Goal: Task Accomplishment & Management: Complete application form

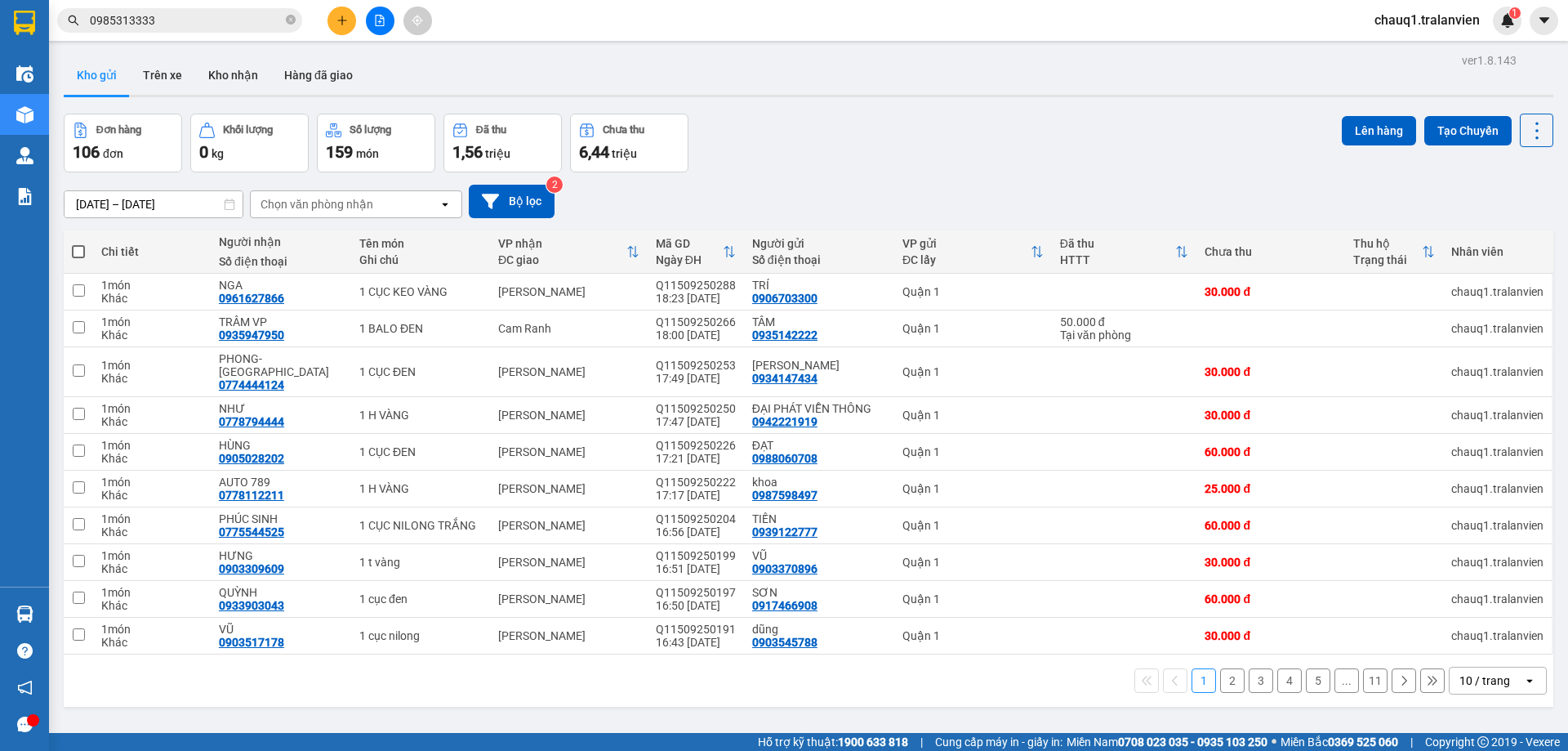
click at [328, 12] on div at bounding box center [379, 20] width 123 height 28
click at [345, 11] on button at bounding box center [342, 20] width 28 height 28
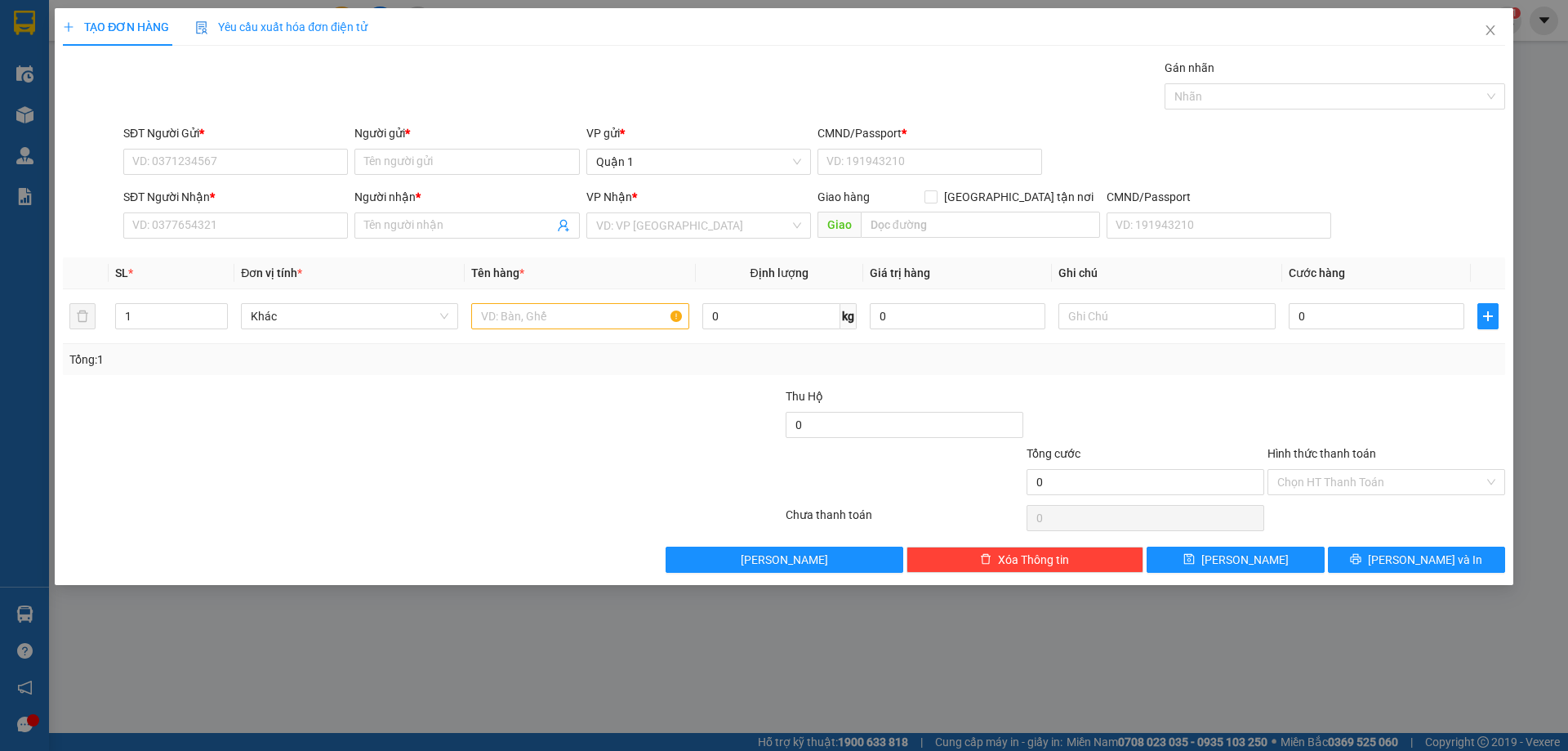
click at [588, 73] on div "Gán nhãn Nhãn" at bounding box center [814, 87] width 1388 height 57
click at [177, 156] on input "SĐT Người Gửi *" at bounding box center [235, 161] width 225 height 26
click at [265, 186] on div "0966732087 - QUANG" at bounding box center [235, 195] width 205 height 18
type input "0966732087"
type input "QUANG"
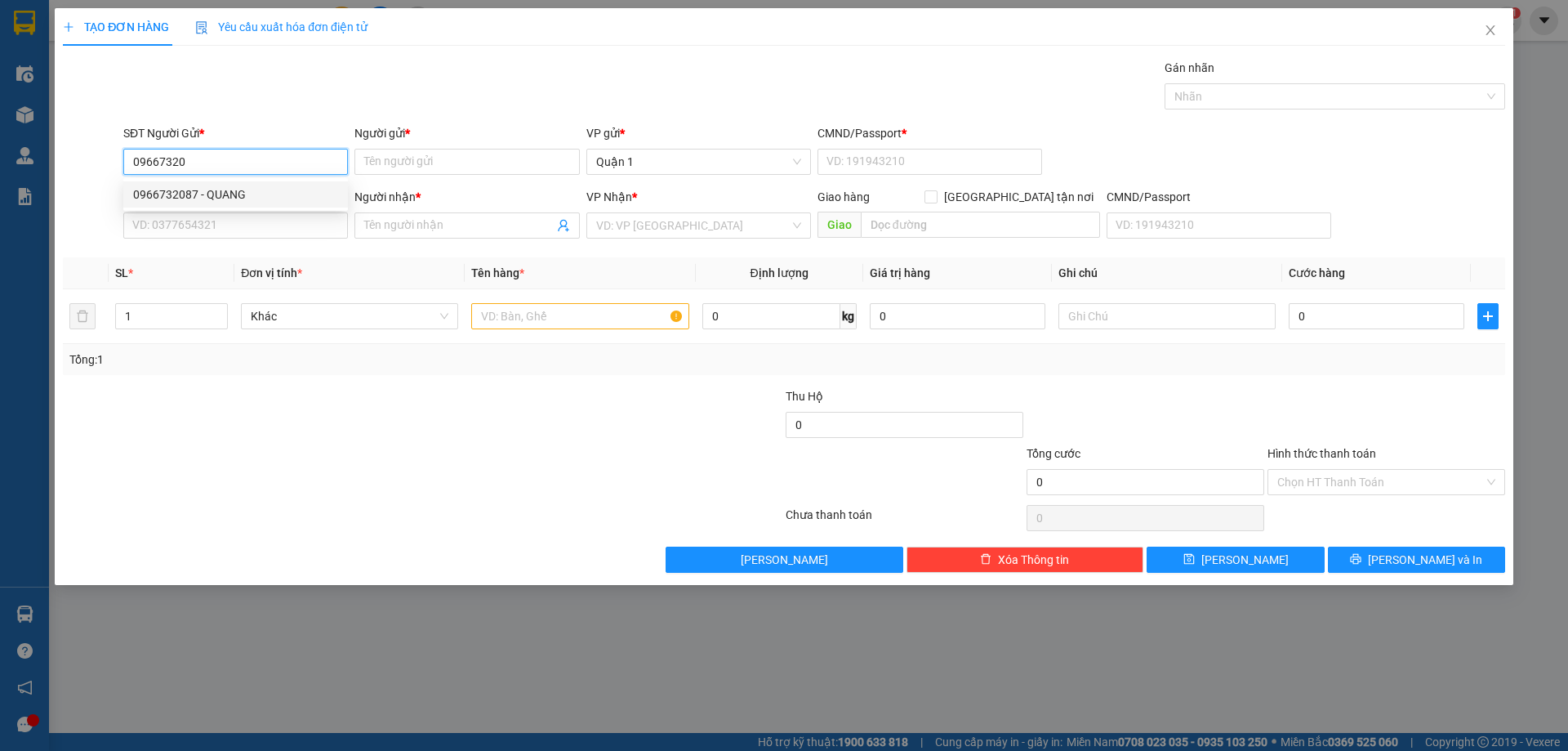
type input "1"
type input "0907274441"
type input "CÁ CẢNH PHÚ QUÝ"
type input "0966732087"
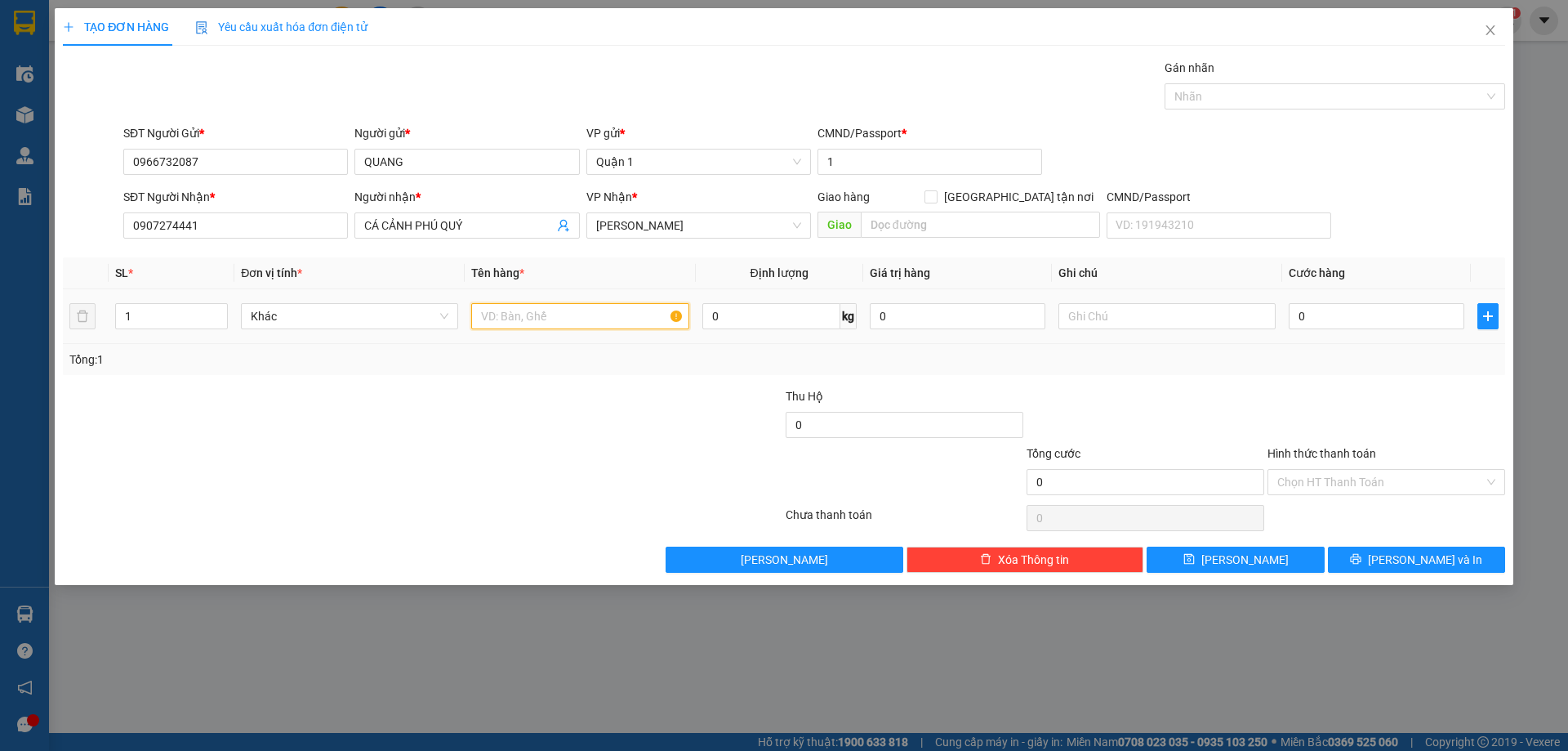
click at [563, 308] on input "text" at bounding box center [579, 316] width 217 height 26
type input "1TX+1TH VÀNG+1 ỐNG NILONG"
click at [1361, 309] on input "0" at bounding box center [1376, 316] width 176 height 26
type input "1"
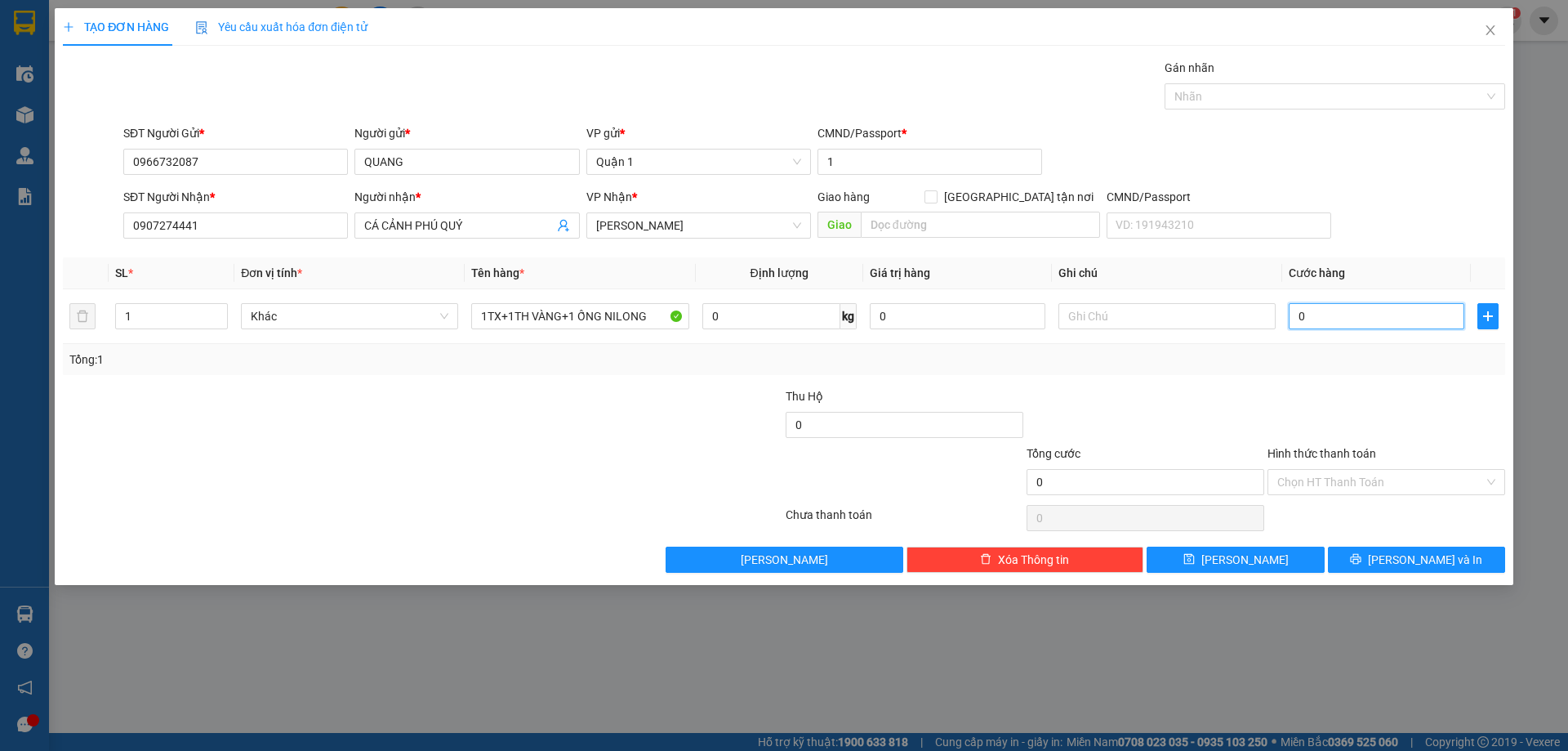
type input "1"
type input "14"
type input "140"
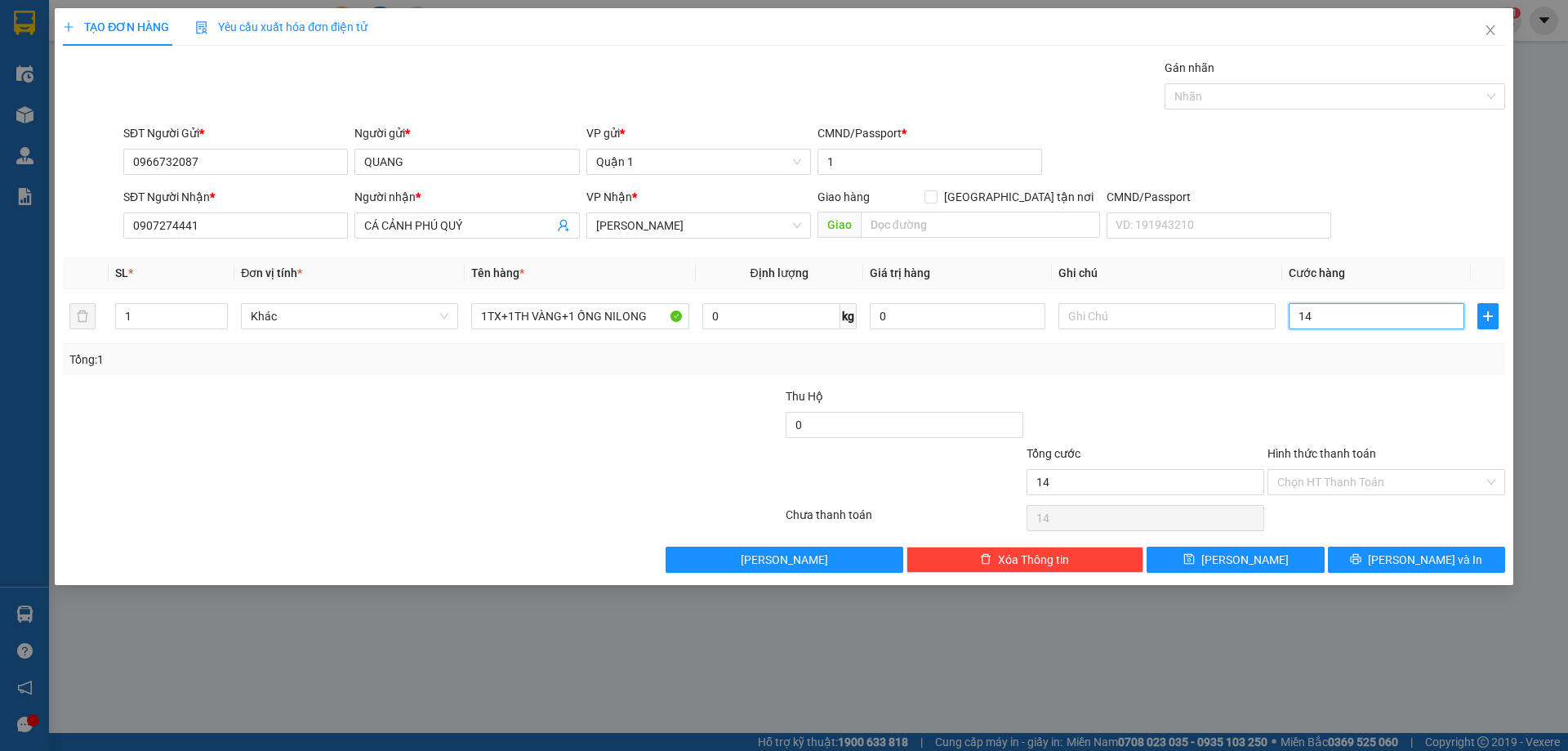
type input "140"
type input "140.000"
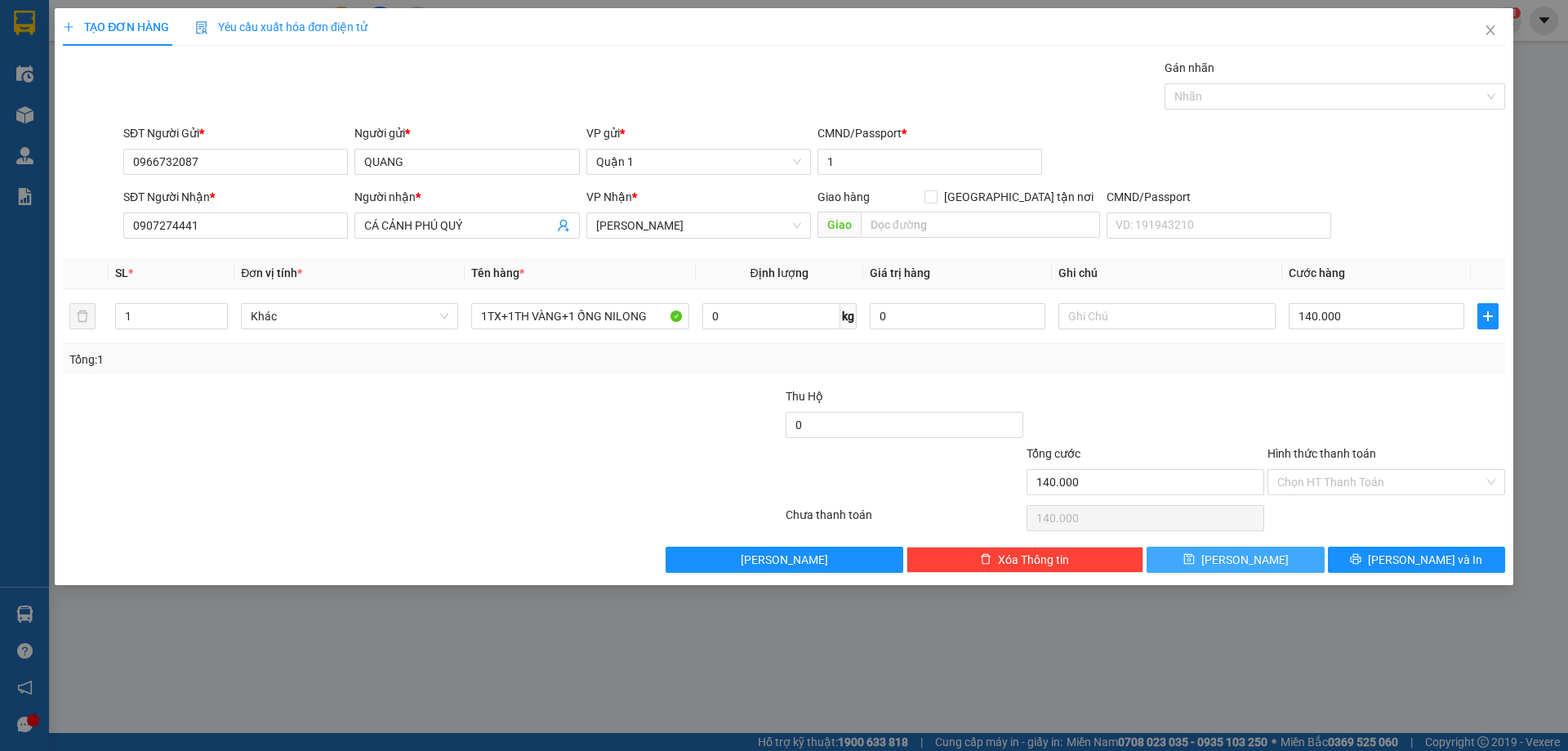
click at [1274, 560] on button "[PERSON_NAME]" at bounding box center [1234, 559] width 177 height 26
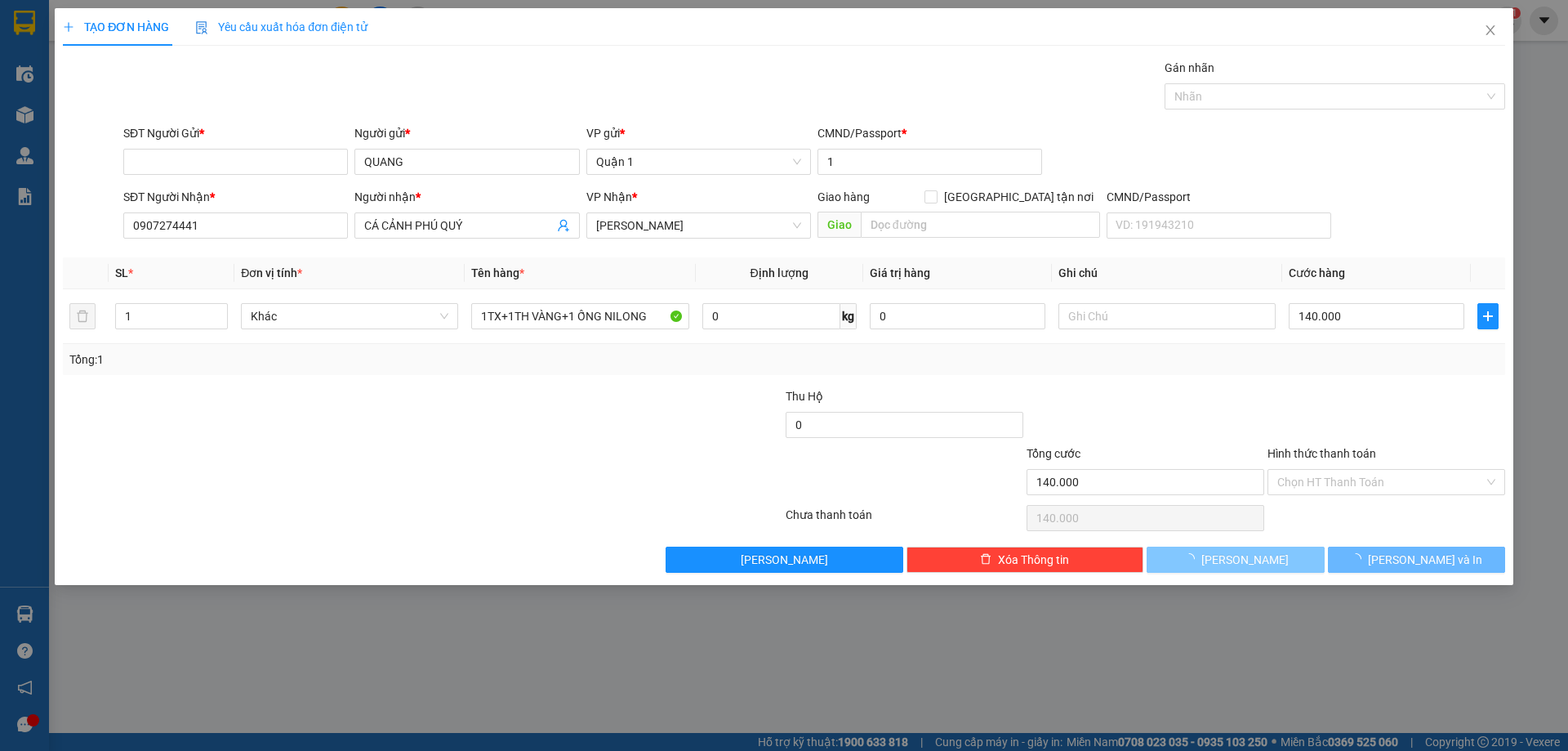
type input "0"
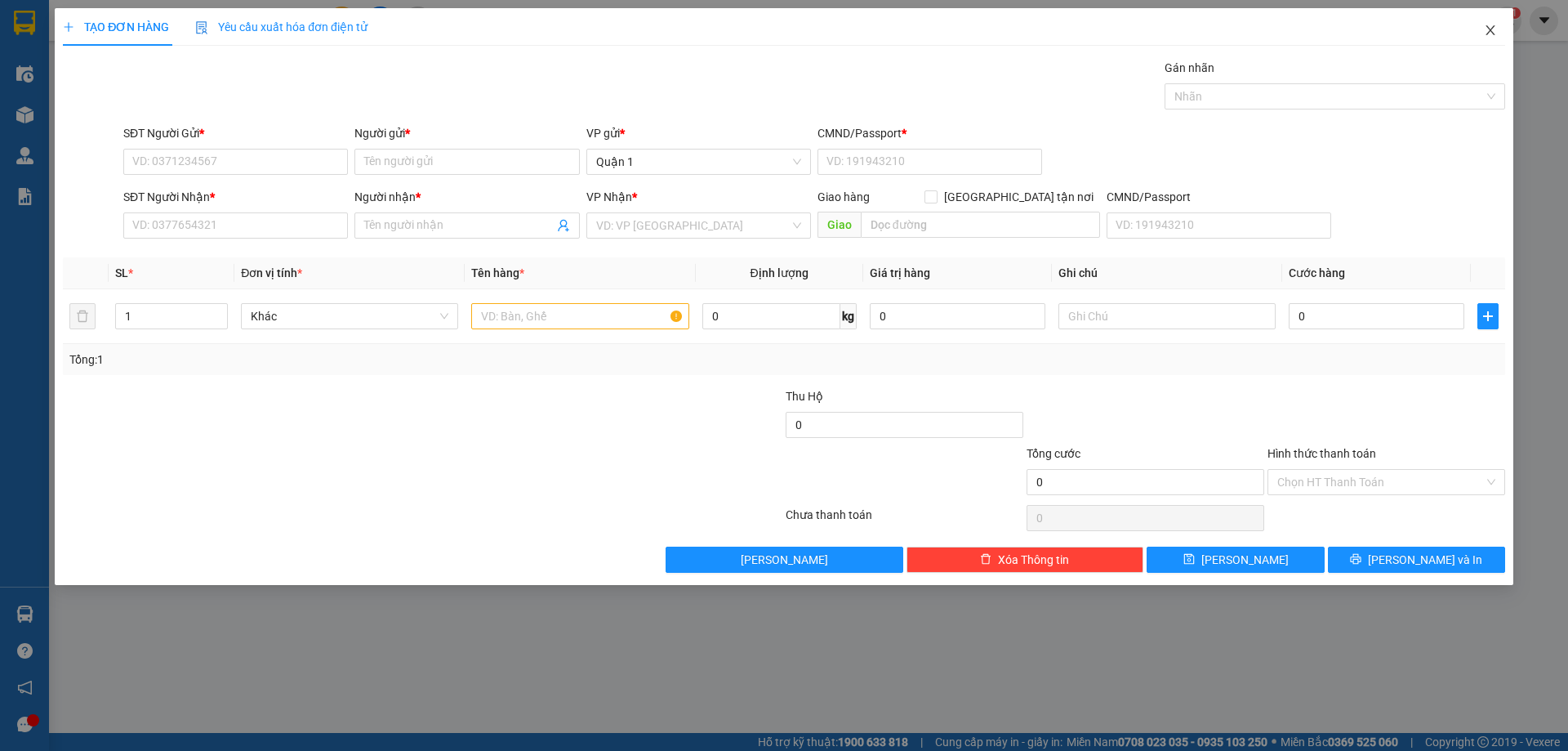
click at [1500, 25] on span "Close" at bounding box center [1490, 30] width 45 height 45
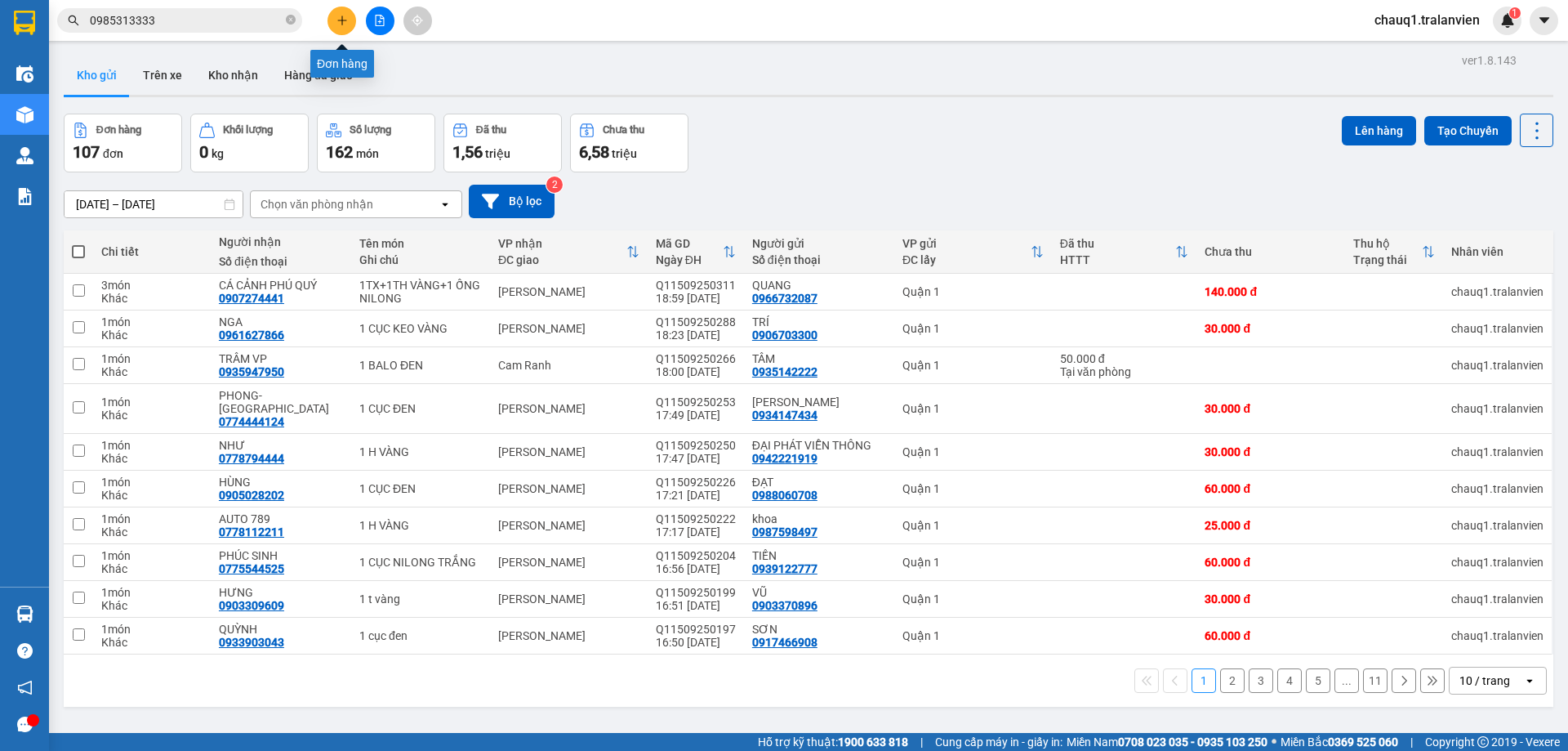
click at [340, 23] on icon "plus" at bounding box center [342, 20] width 12 height 12
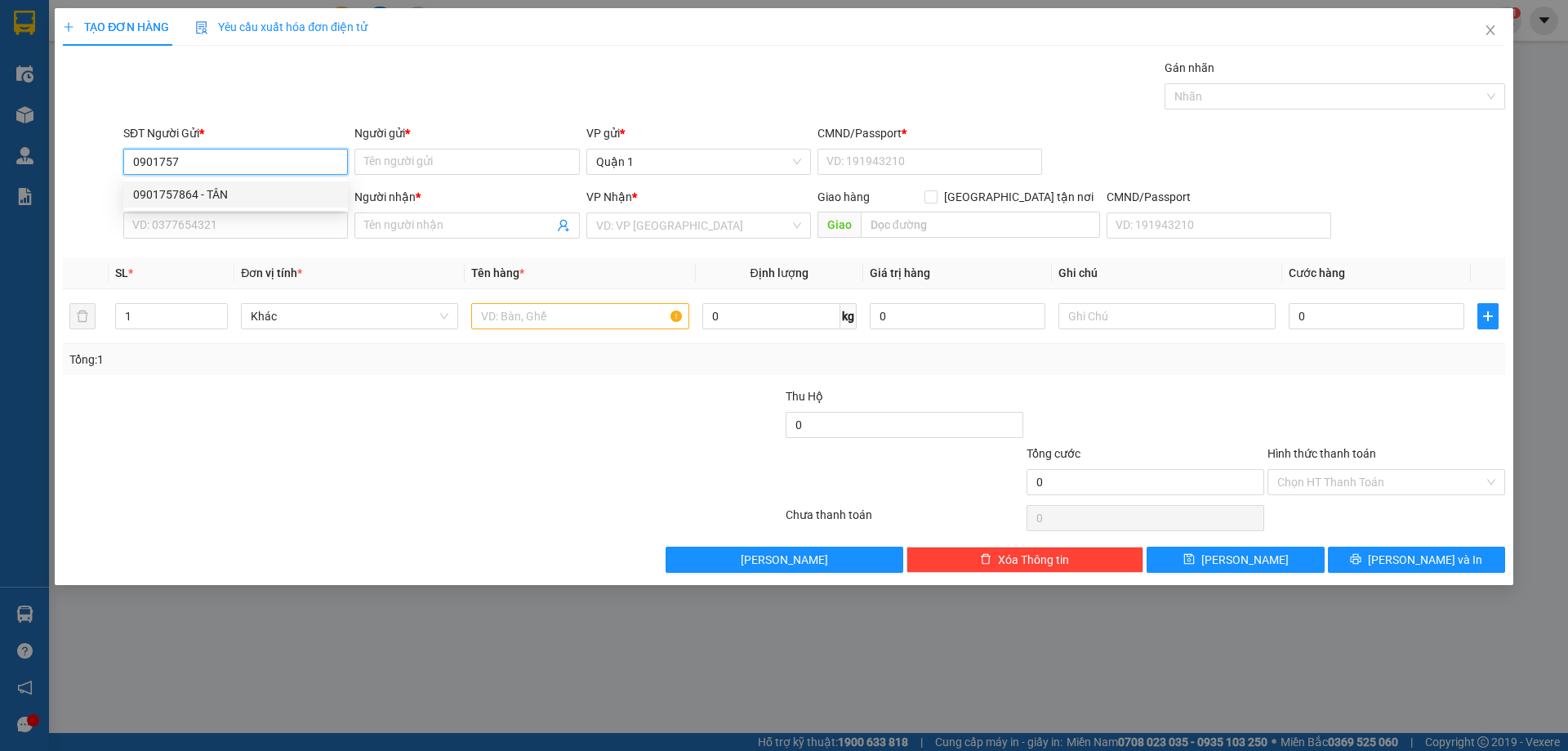
click at [266, 189] on div "0901757864 - TÂN" at bounding box center [235, 195] width 205 height 18
type input "0901757864"
type input "TÂN"
type input "1"
type input "0918270132"
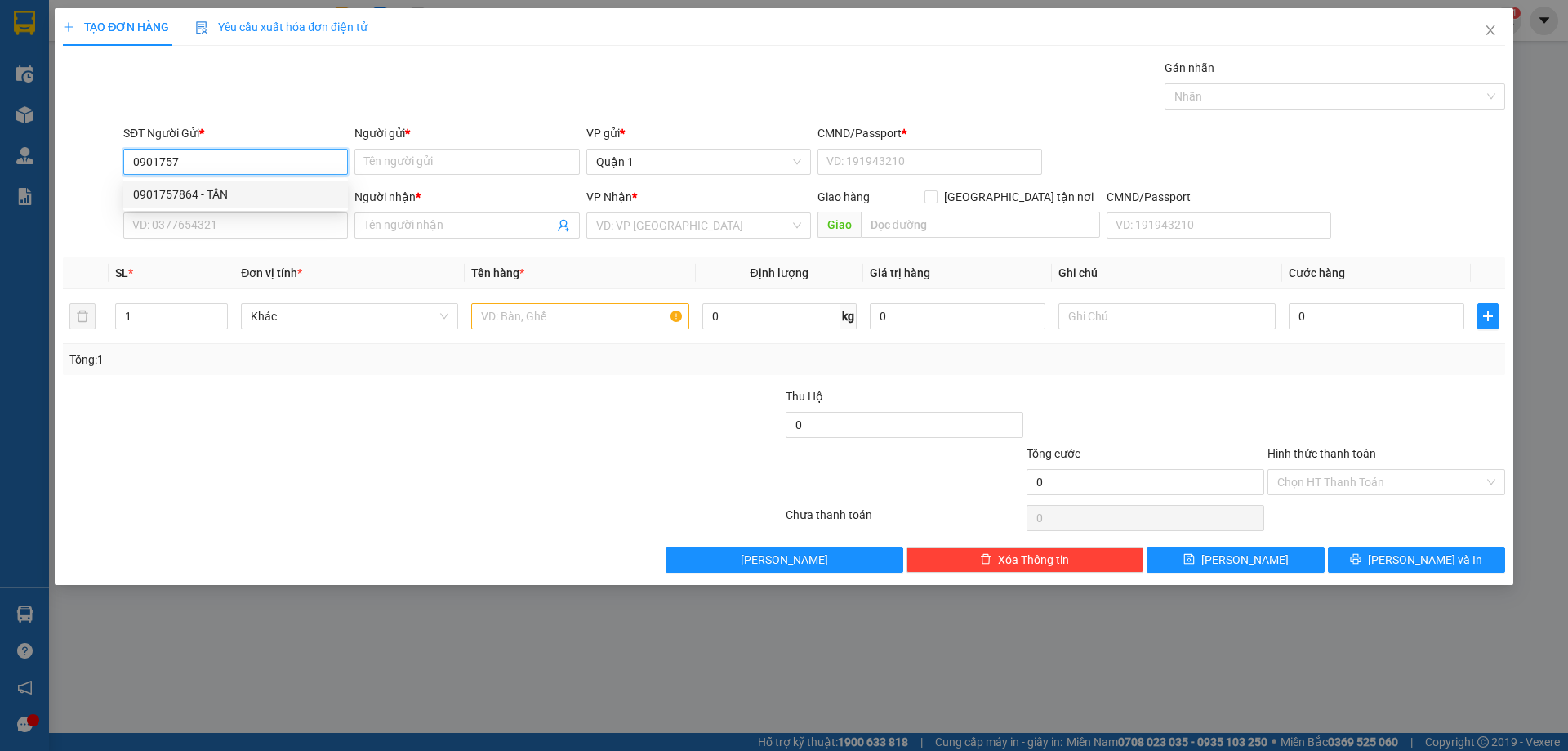
type input "NHUNG"
click at [236, 162] on input "0901757864" at bounding box center [235, 161] width 225 height 26
type input "0901757864"
click at [421, 228] on input "NHUNG" at bounding box center [458, 226] width 188 height 18
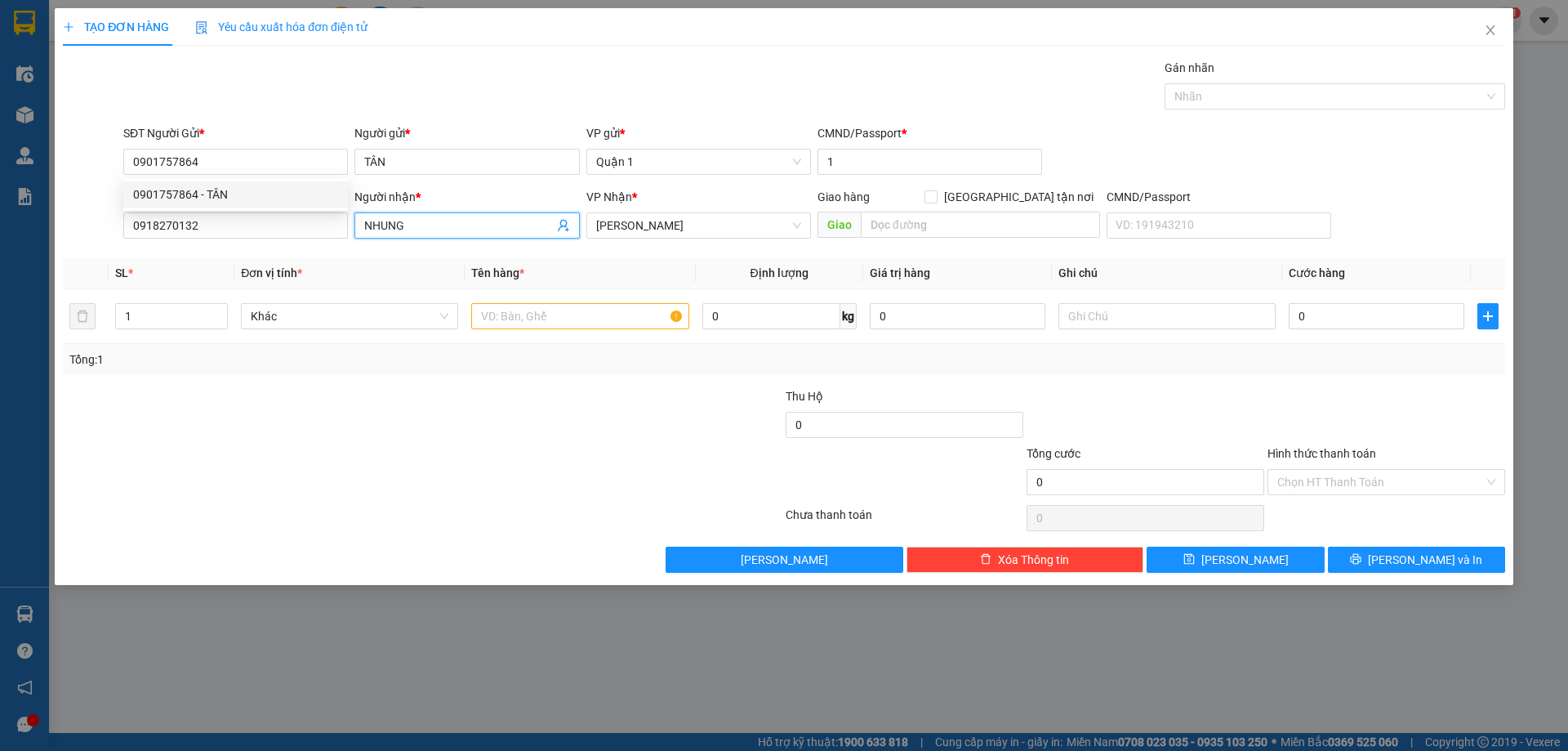
click at [421, 228] on input "NHUNG" at bounding box center [458, 226] width 188 height 18
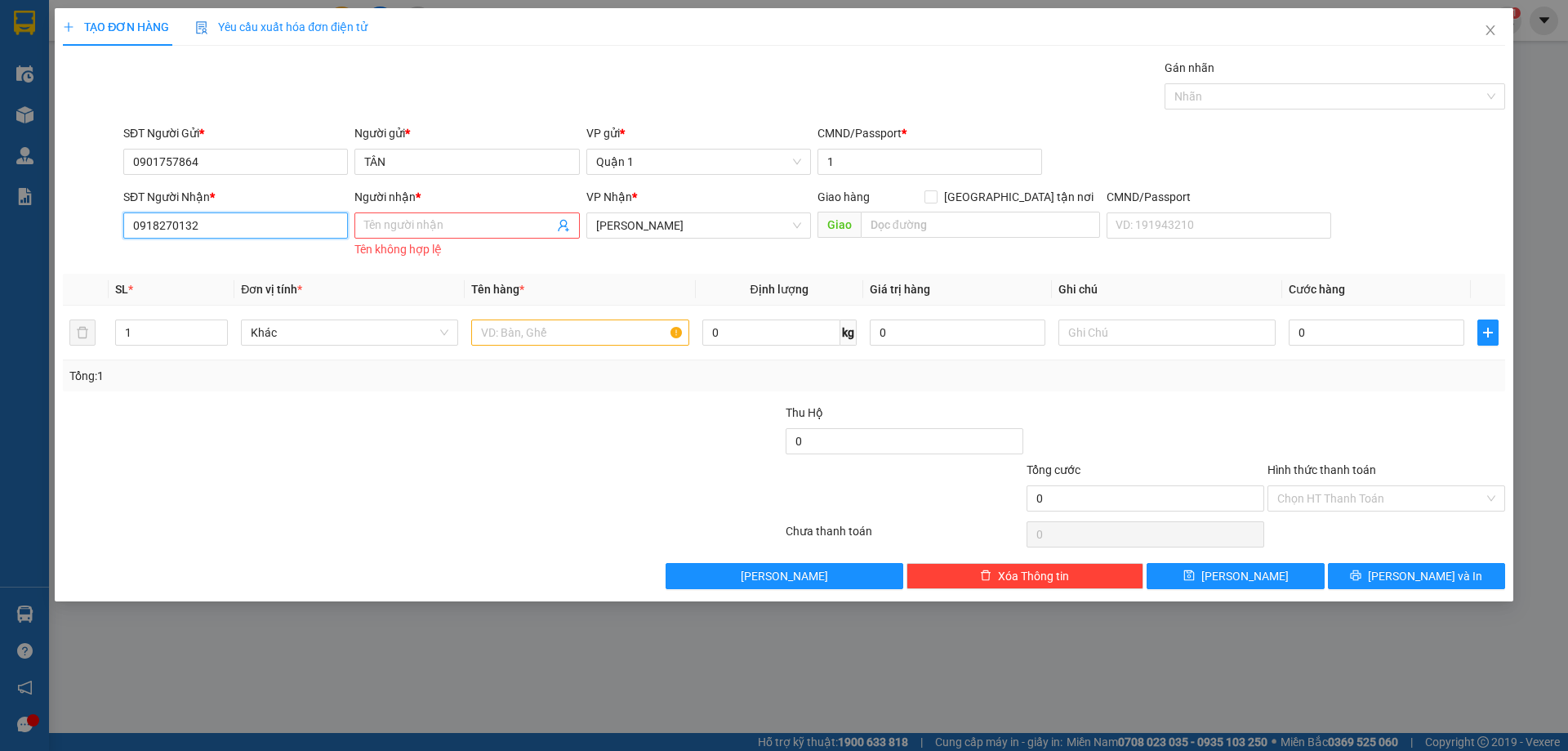
click at [231, 219] on input "0918270132" at bounding box center [235, 225] width 225 height 26
click at [231, 218] on input "0918270132" at bounding box center [235, 225] width 225 height 26
click at [267, 252] on div "0918974377 - A TRÍ" at bounding box center [235, 258] width 205 height 18
type input "0918974377"
type input "A TRÍ"
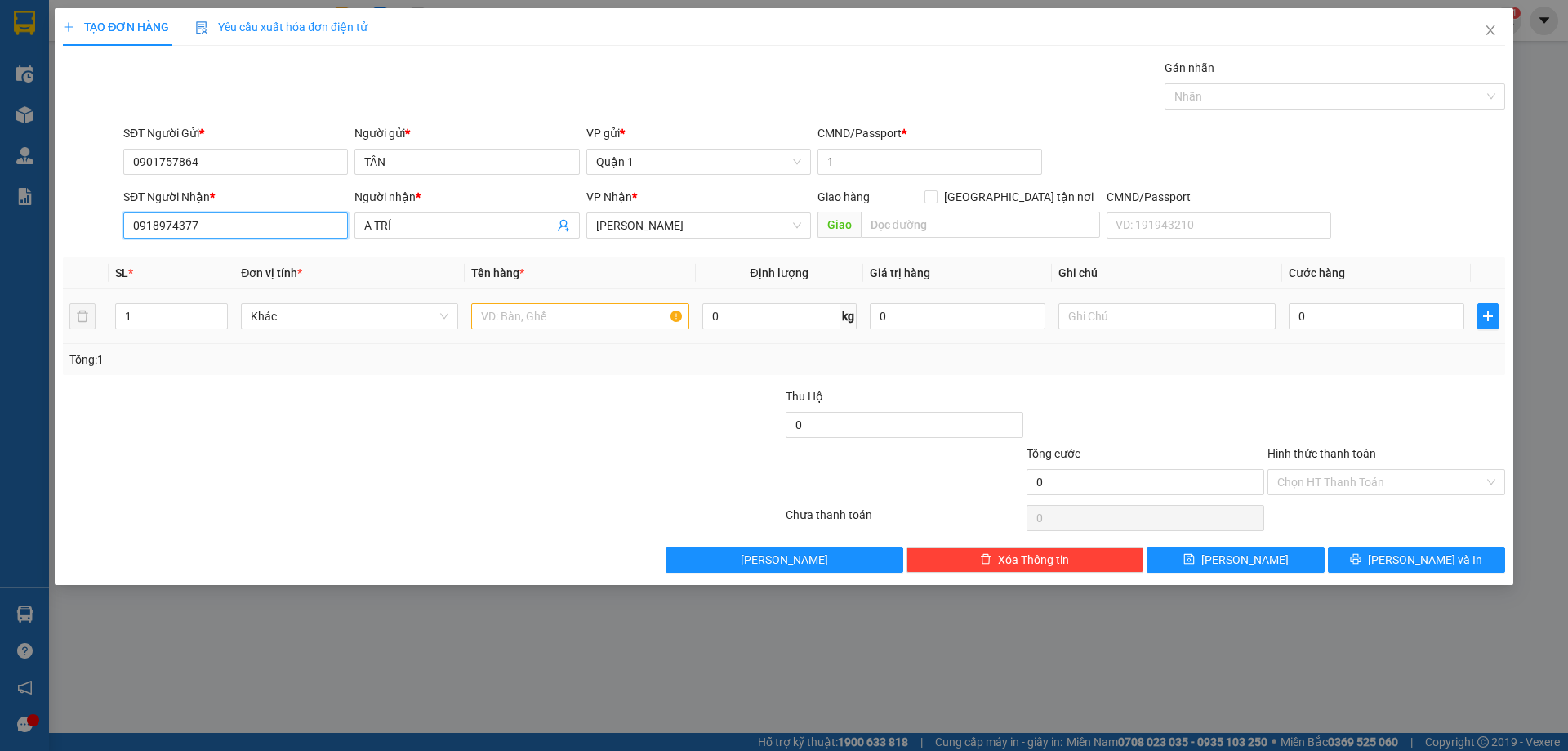
type input "0918974377"
click at [570, 326] on input "text" at bounding box center [579, 316] width 217 height 26
type input "1 TẤM ĐEN"
click at [1361, 318] on input "0" at bounding box center [1376, 316] width 176 height 26
type input "4"
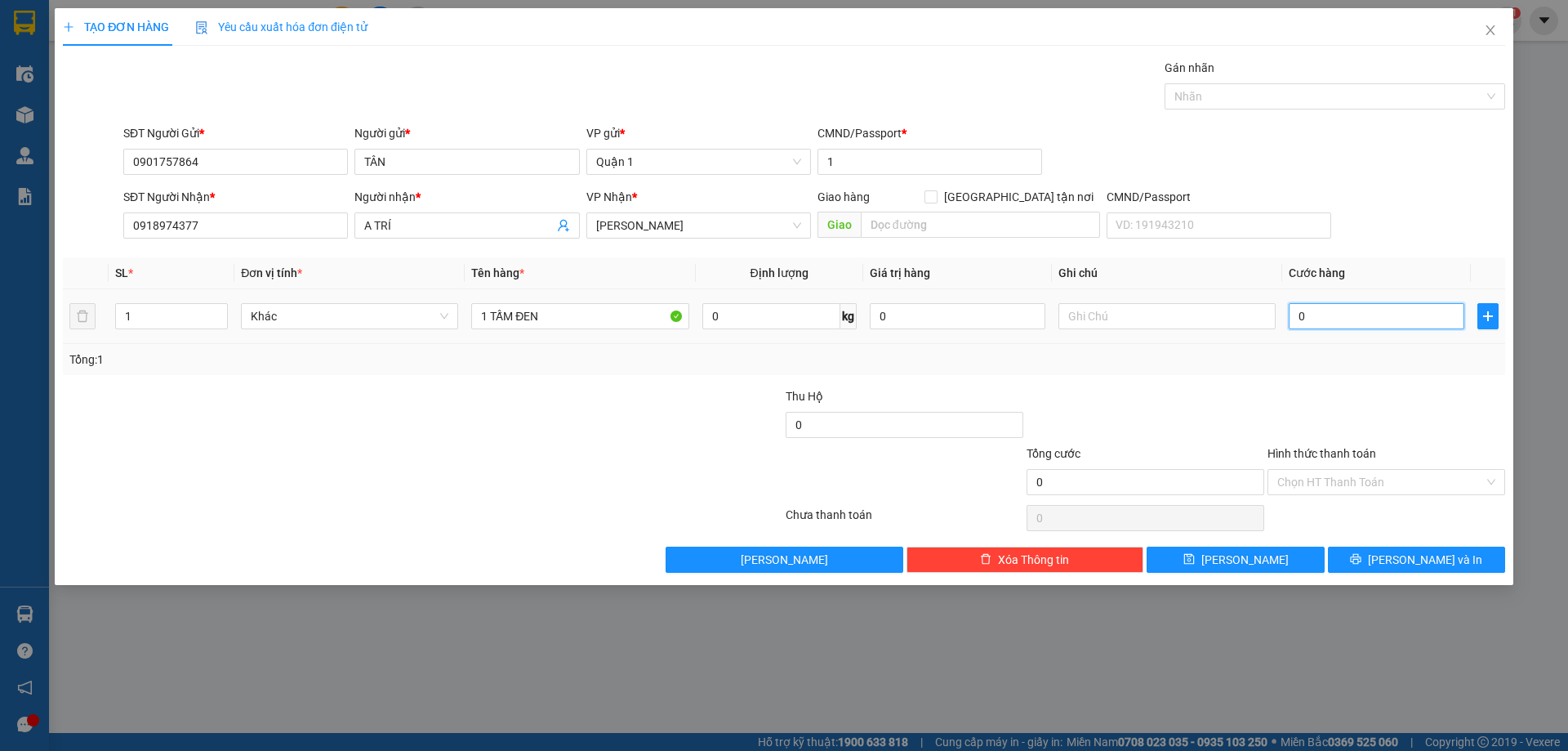
type input "4"
type input "40"
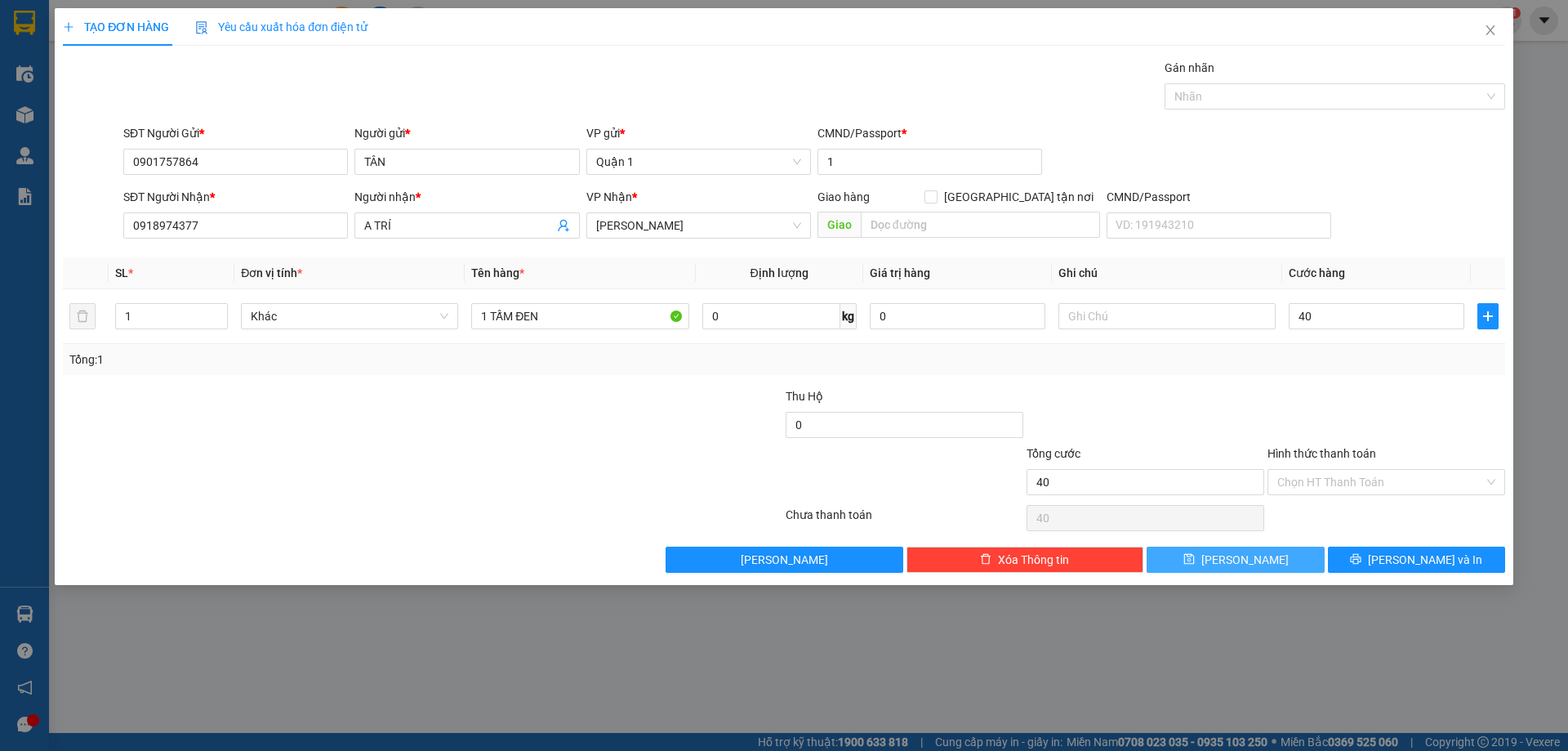
type input "40.000"
click at [1238, 564] on span "[PERSON_NAME]" at bounding box center [1245, 559] width 87 height 18
type input "0"
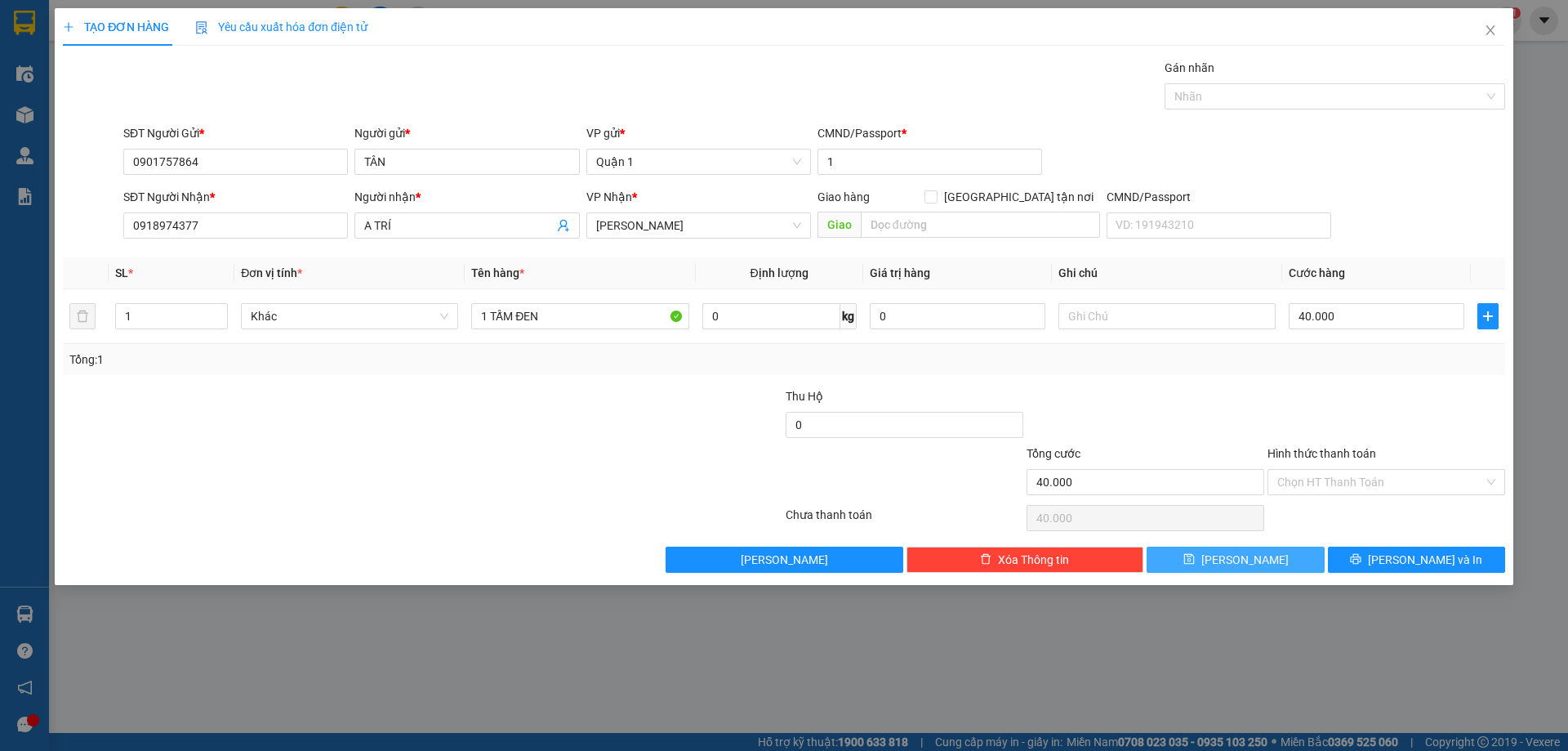
type input "0"
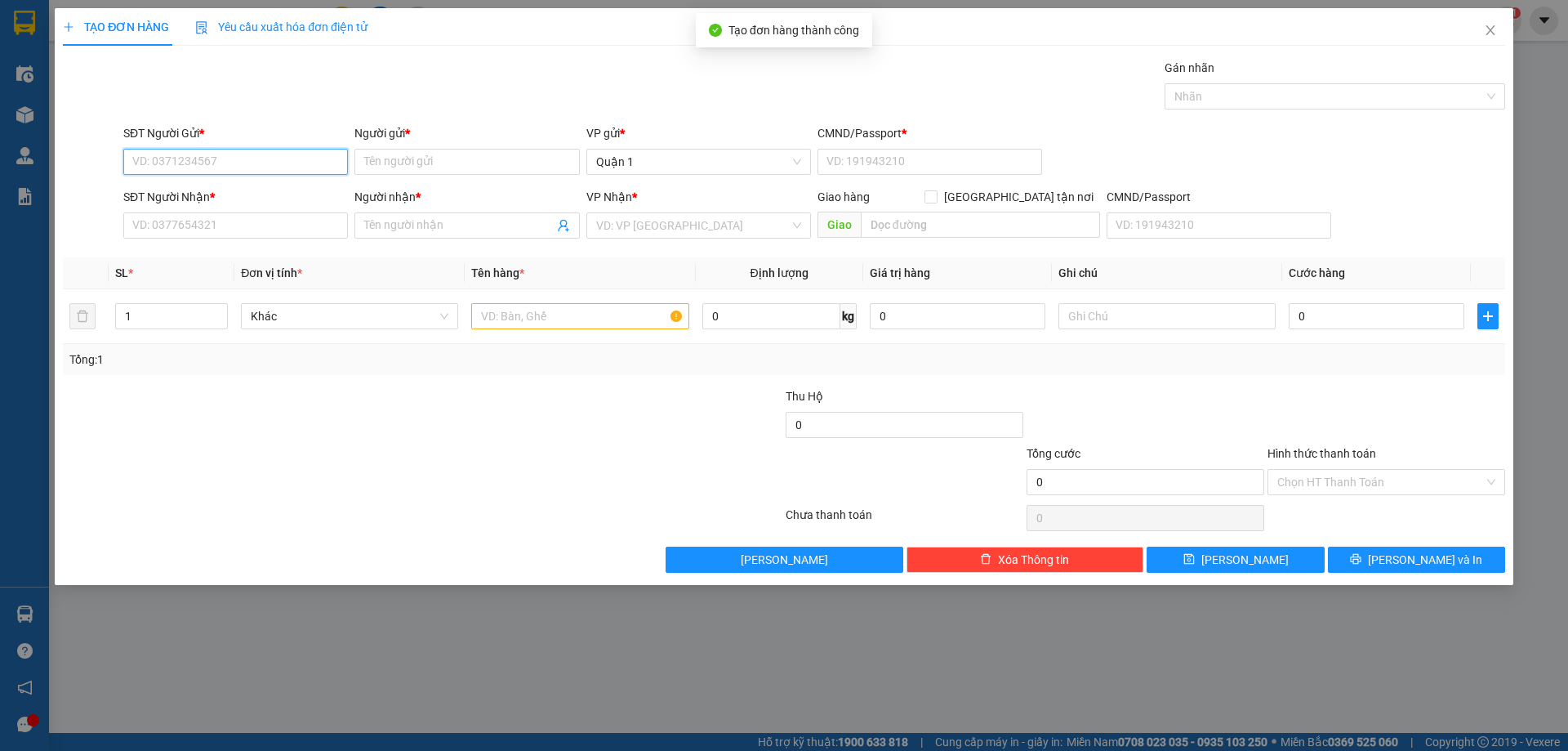
click at [236, 161] on input "SĐT Người Gửi *" at bounding box center [235, 161] width 225 height 26
paste input "0901757864"
type input "0901757864"
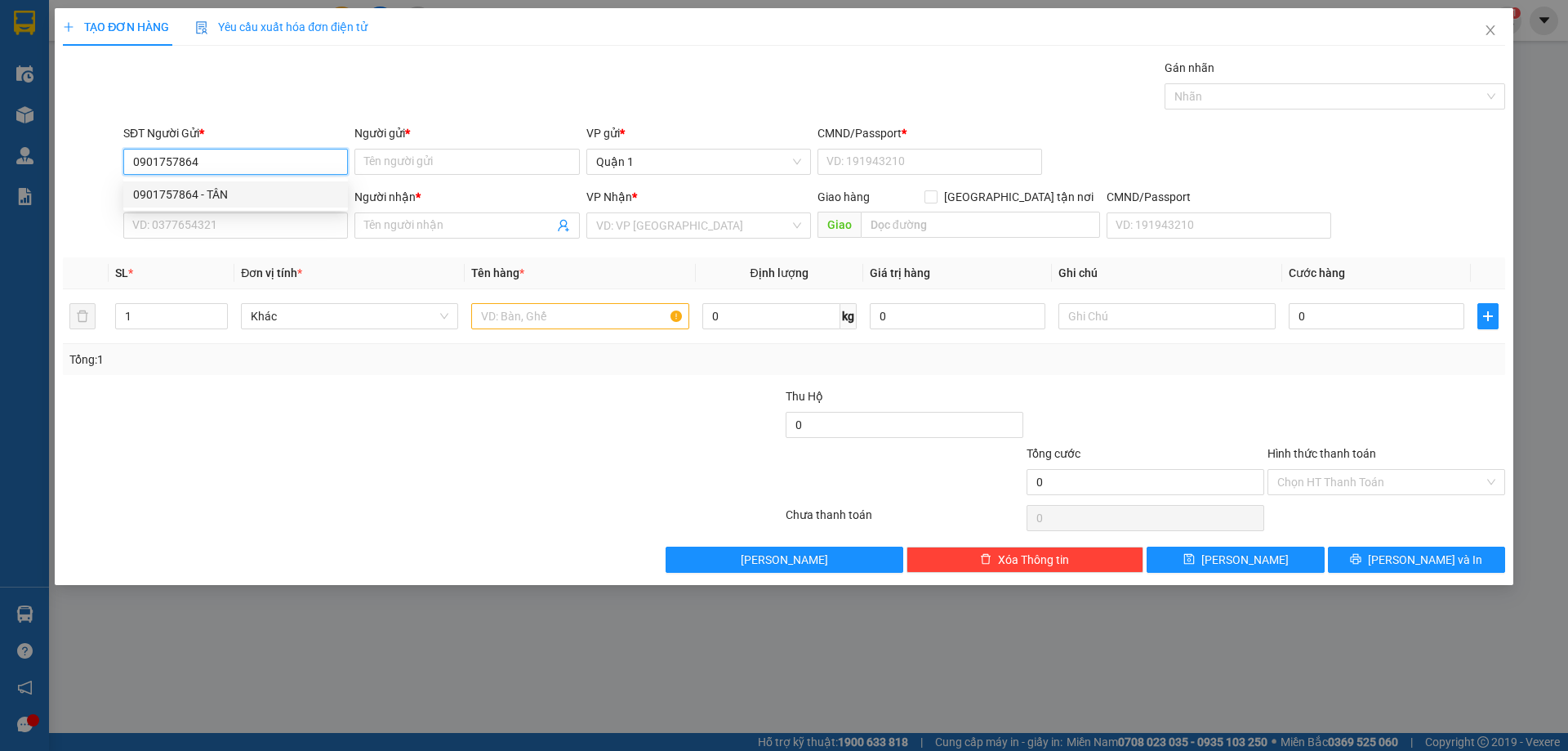
click at [274, 189] on div "0901757864 - TÂN" at bounding box center [235, 195] width 205 height 18
type input "TÂN"
type input "1"
type input "0918974377"
type input "A TRÍ"
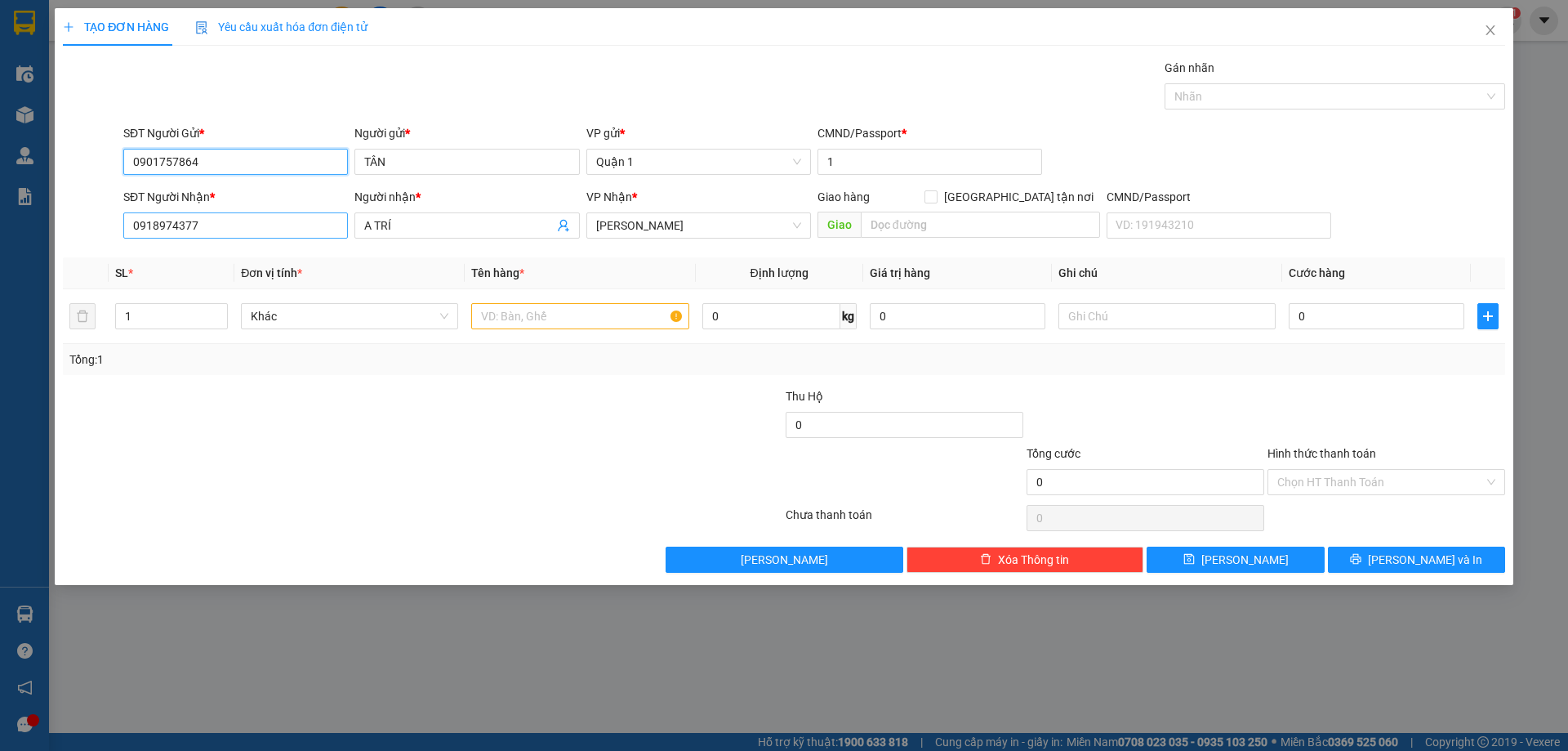
type input "0901757864"
click at [284, 228] on input "0918974377" at bounding box center [235, 225] width 225 height 26
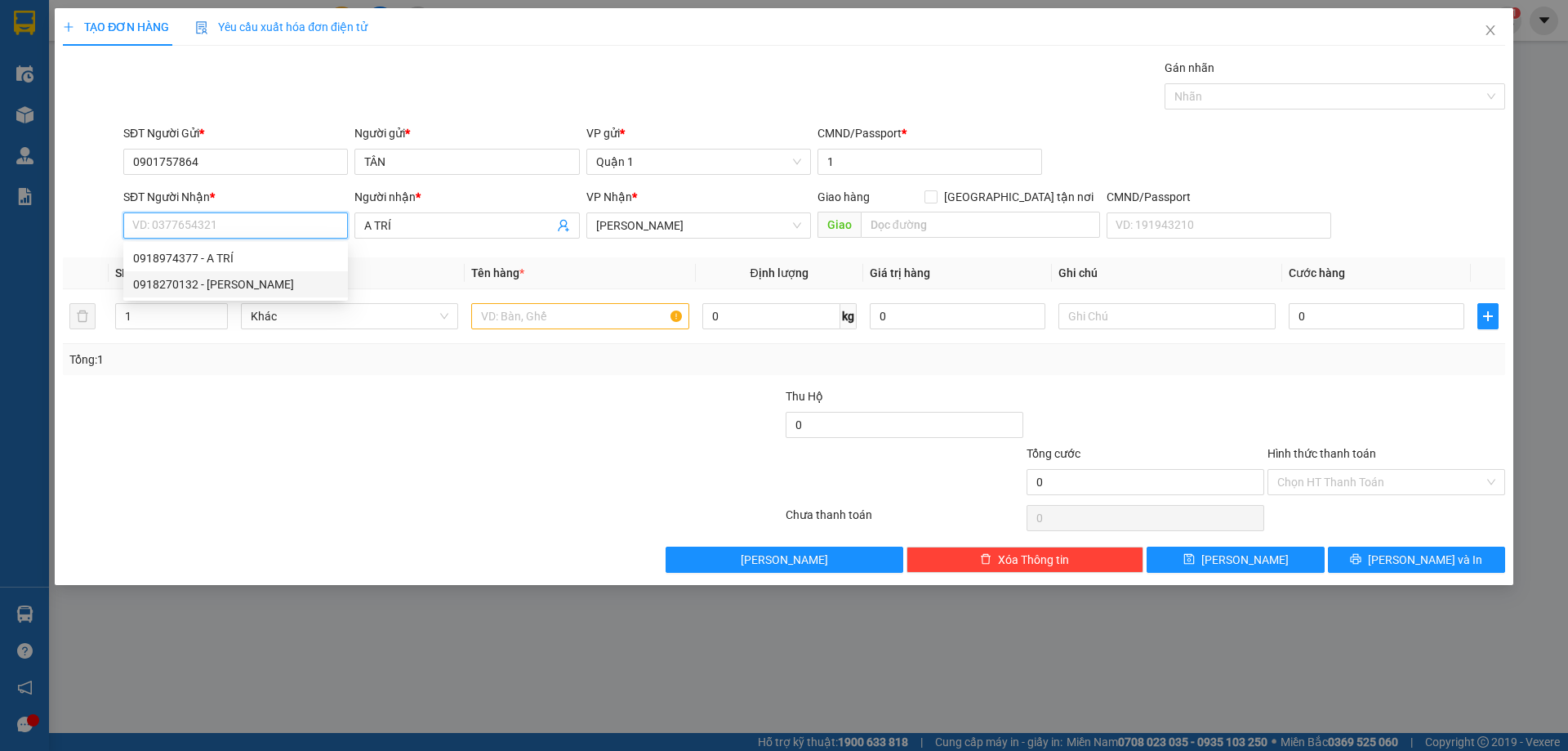
click at [257, 278] on div "0918270132 - [PERSON_NAME]" at bounding box center [235, 284] width 205 height 18
type input "0918270132"
type input "NHUNG"
type input "0918270132"
click at [605, 311] on input "text" at bounding box center [579, 316] width 217 height 26
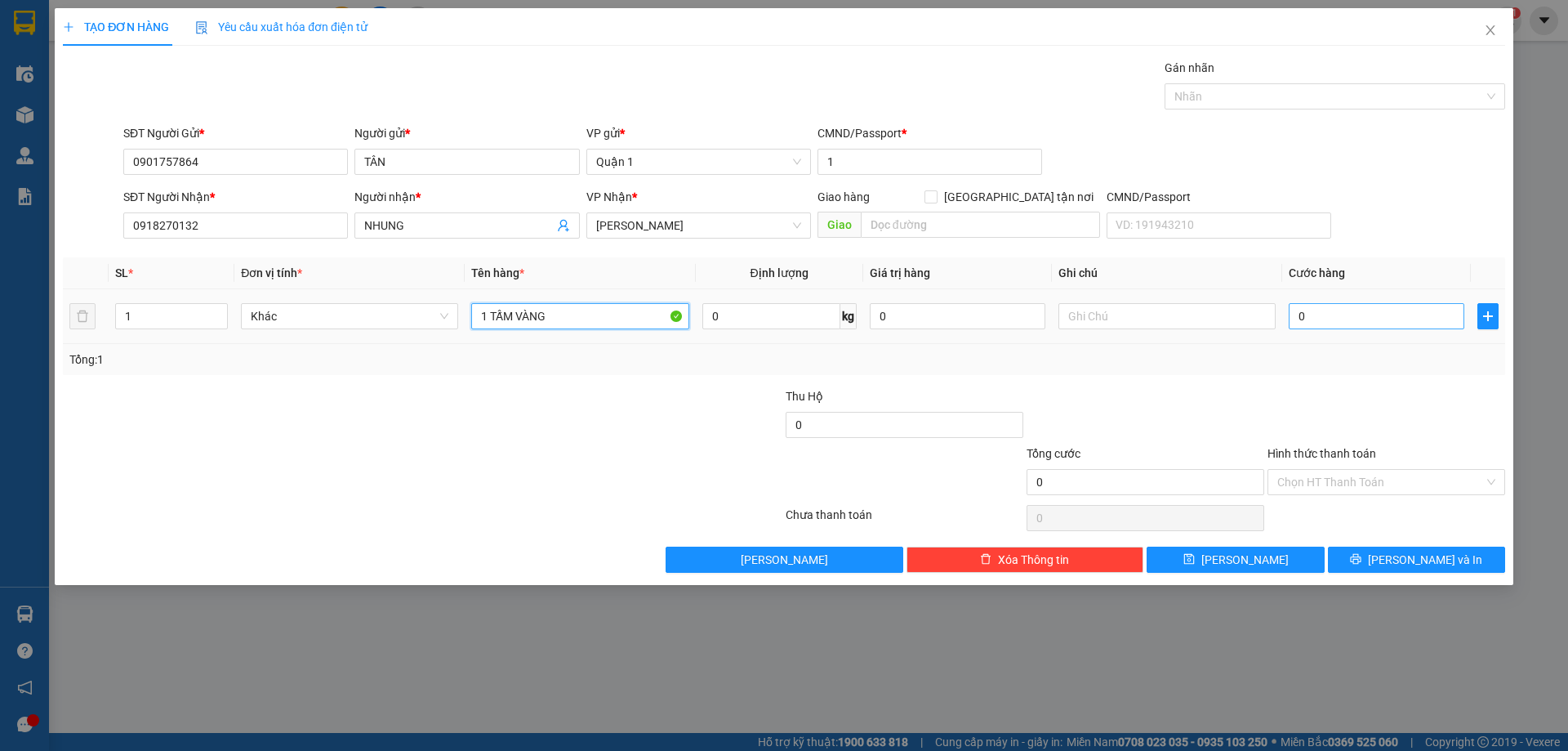
type input "1 TẤM VÀNG"
click at [1350, 316] on input "0" at bounding box center [1376, 316] width 176 height 26
type input "4"
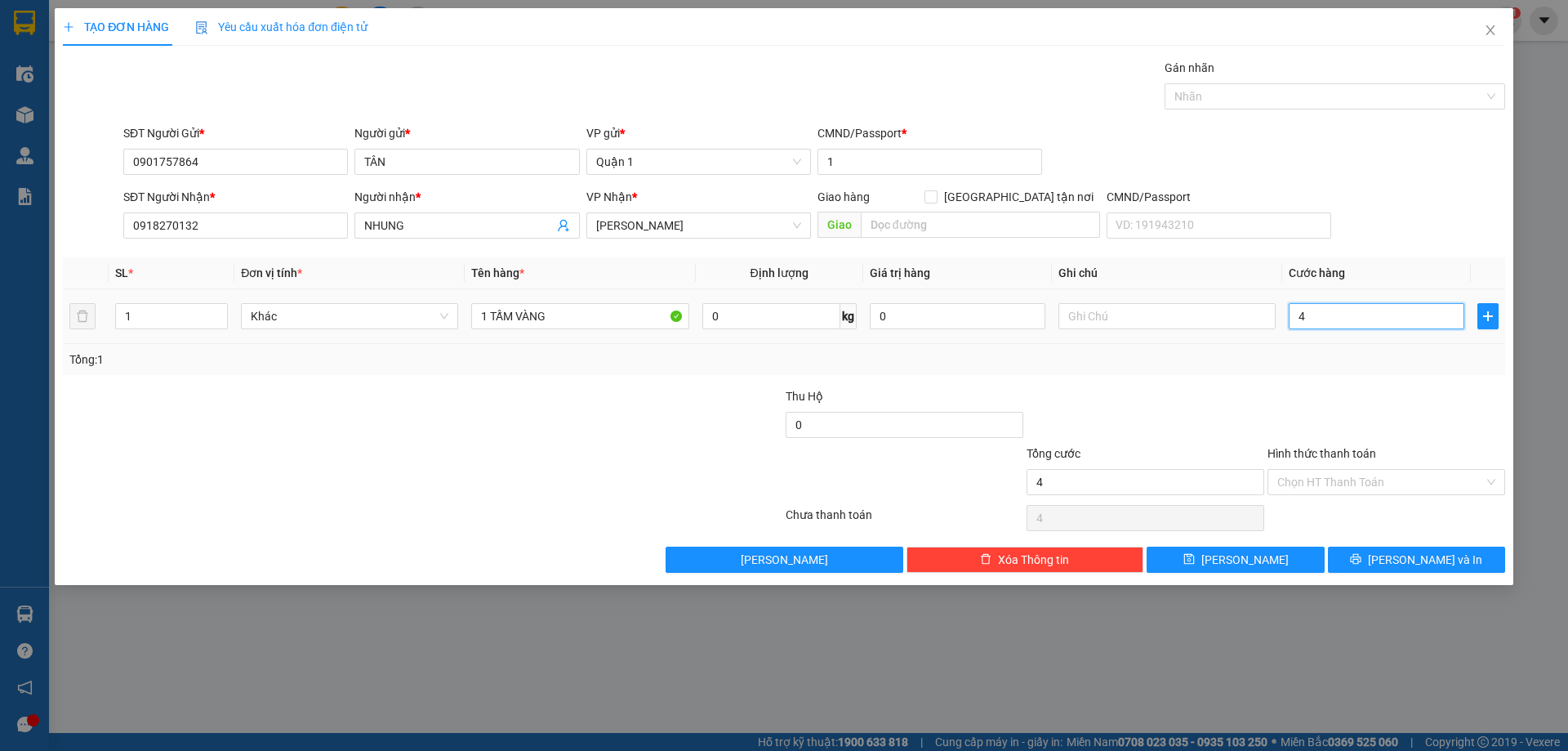
type input "40"
type input "40.000"
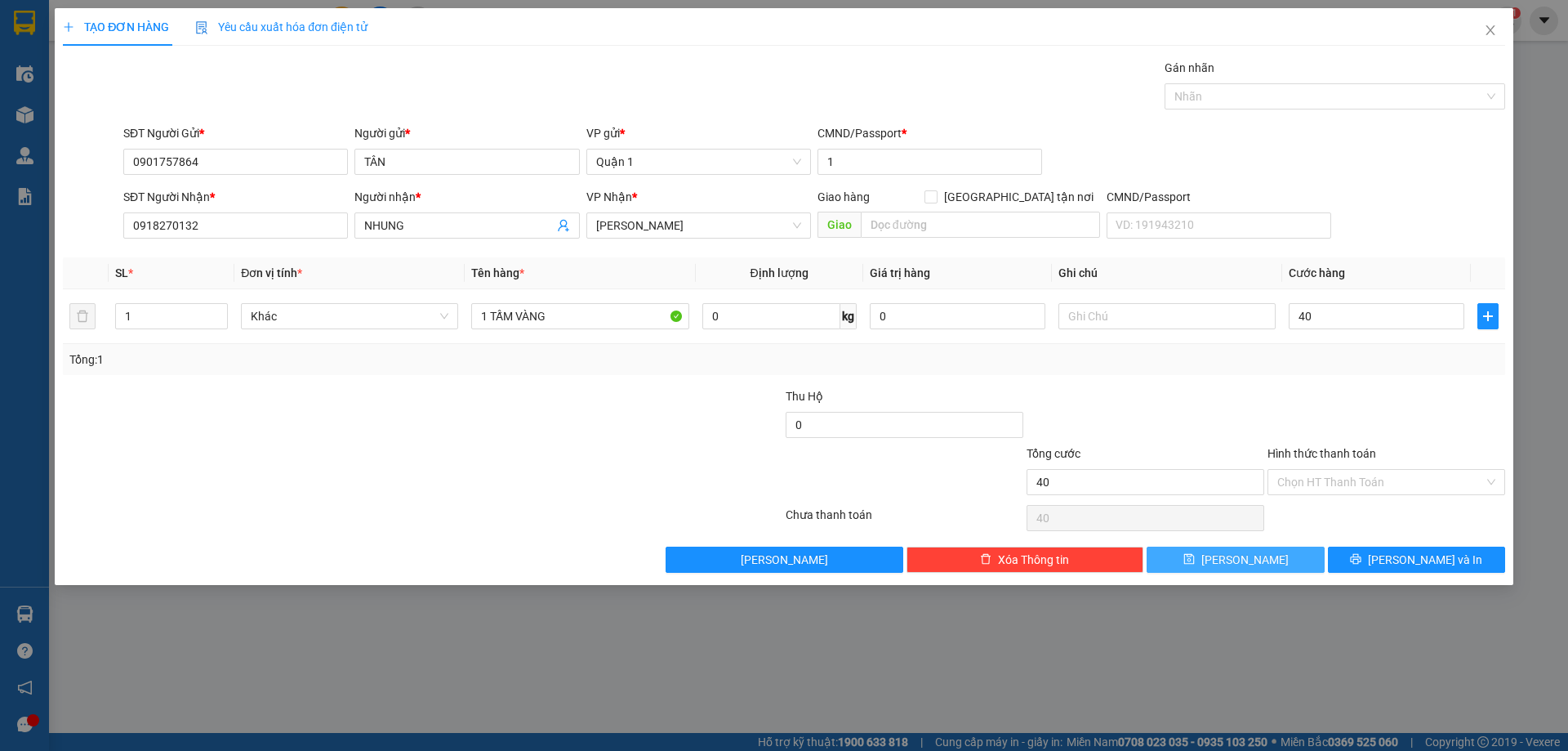
type input "40.000"
click at [1254, 551] on button "[PERSON_NAME]" at bounding box center [1234, 559] width 177 height 26
type input "0"
